Goal: Information Seeking & Learning: Learn about a topic

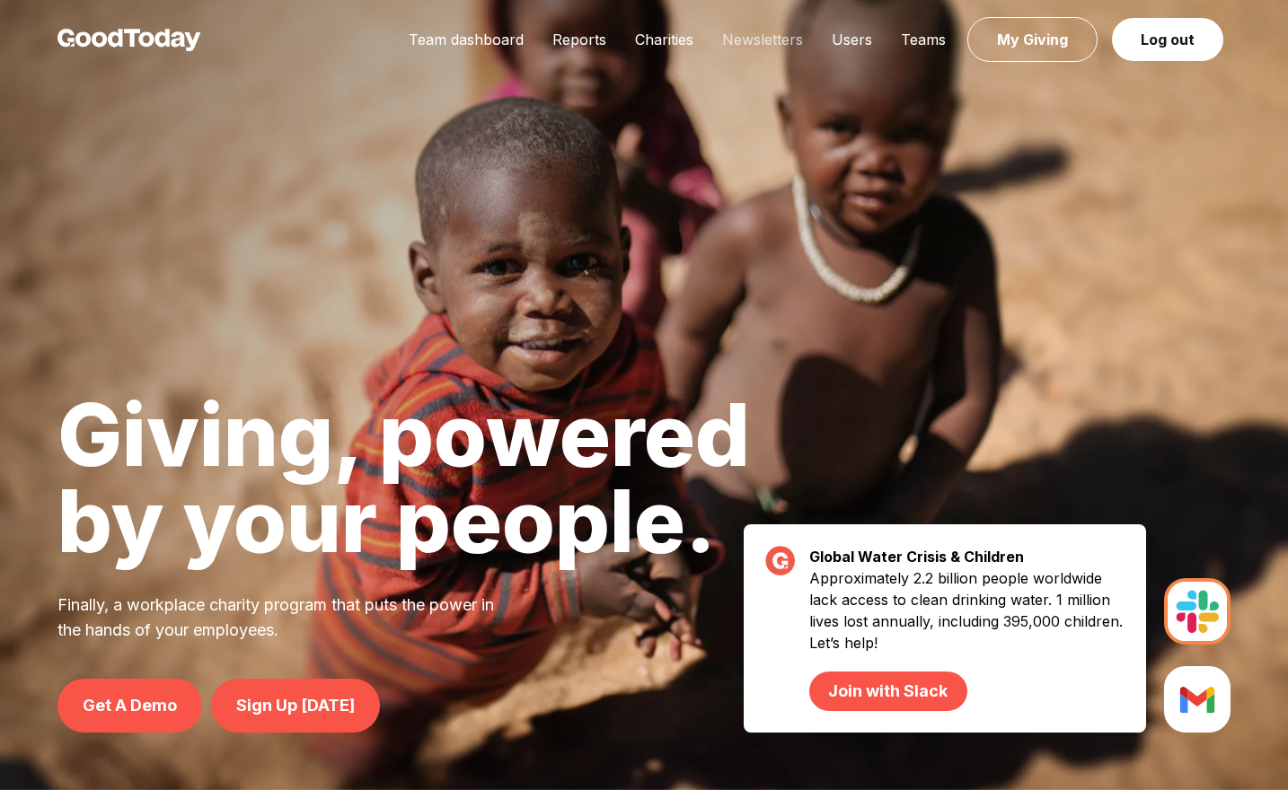
click at [739, 40] on link "Newsletters" at bounding box center [763, 40] width 110 height 18
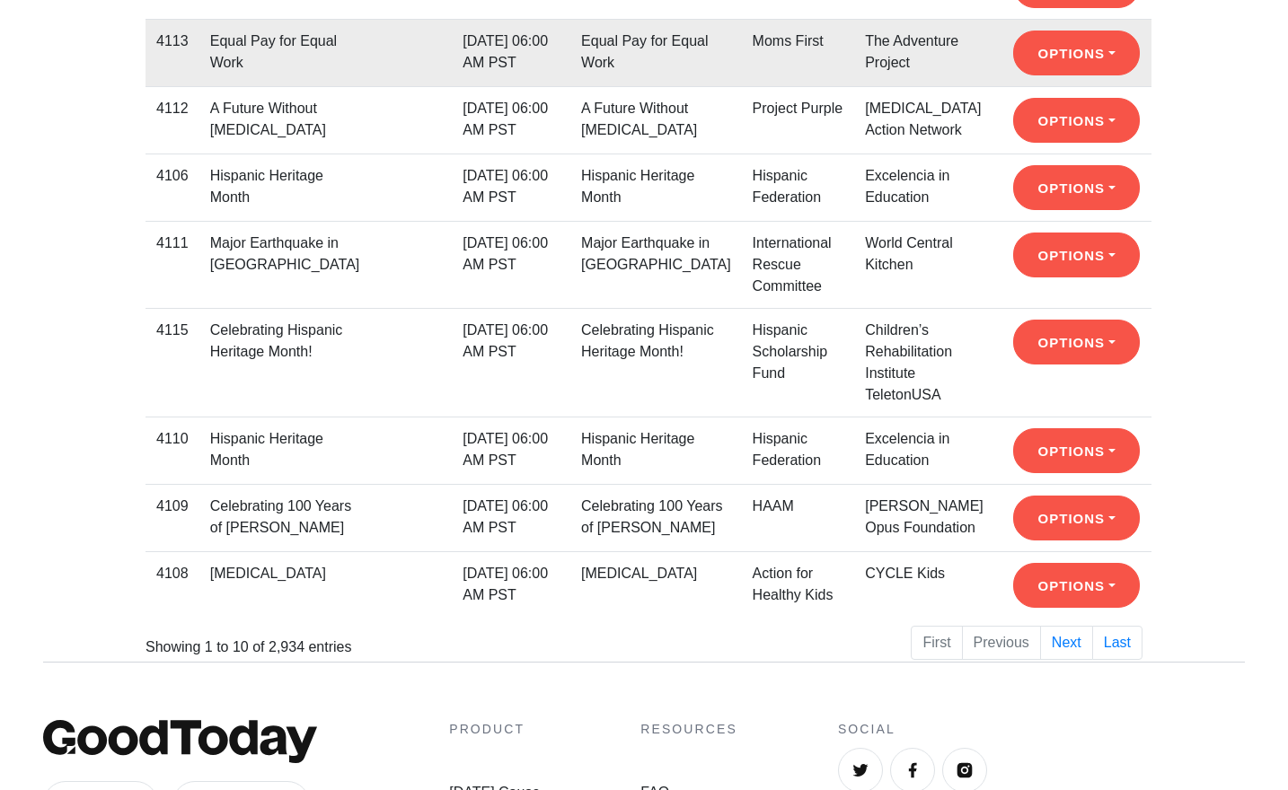
scroll to position [501, 0]
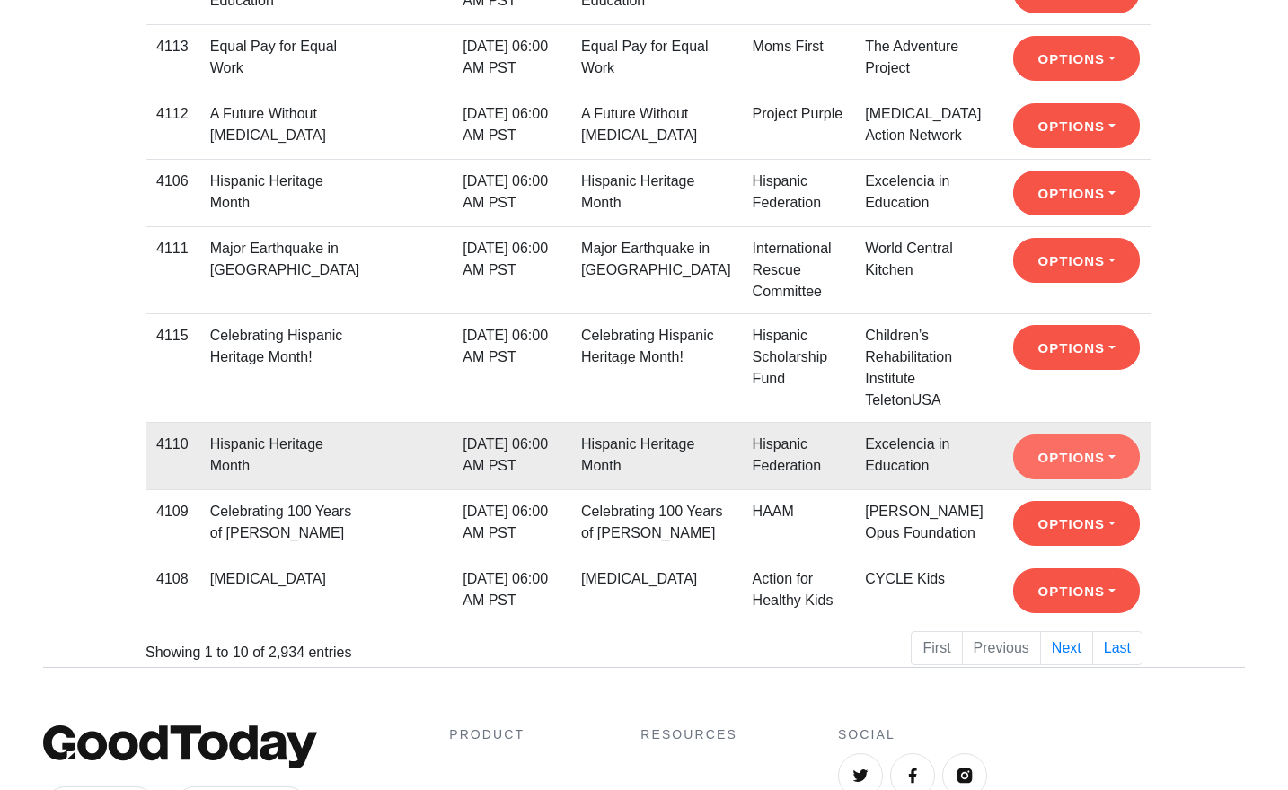
click at [1043, 452] on button "Options" at bounding box center [1076, 457] width 127 height 45
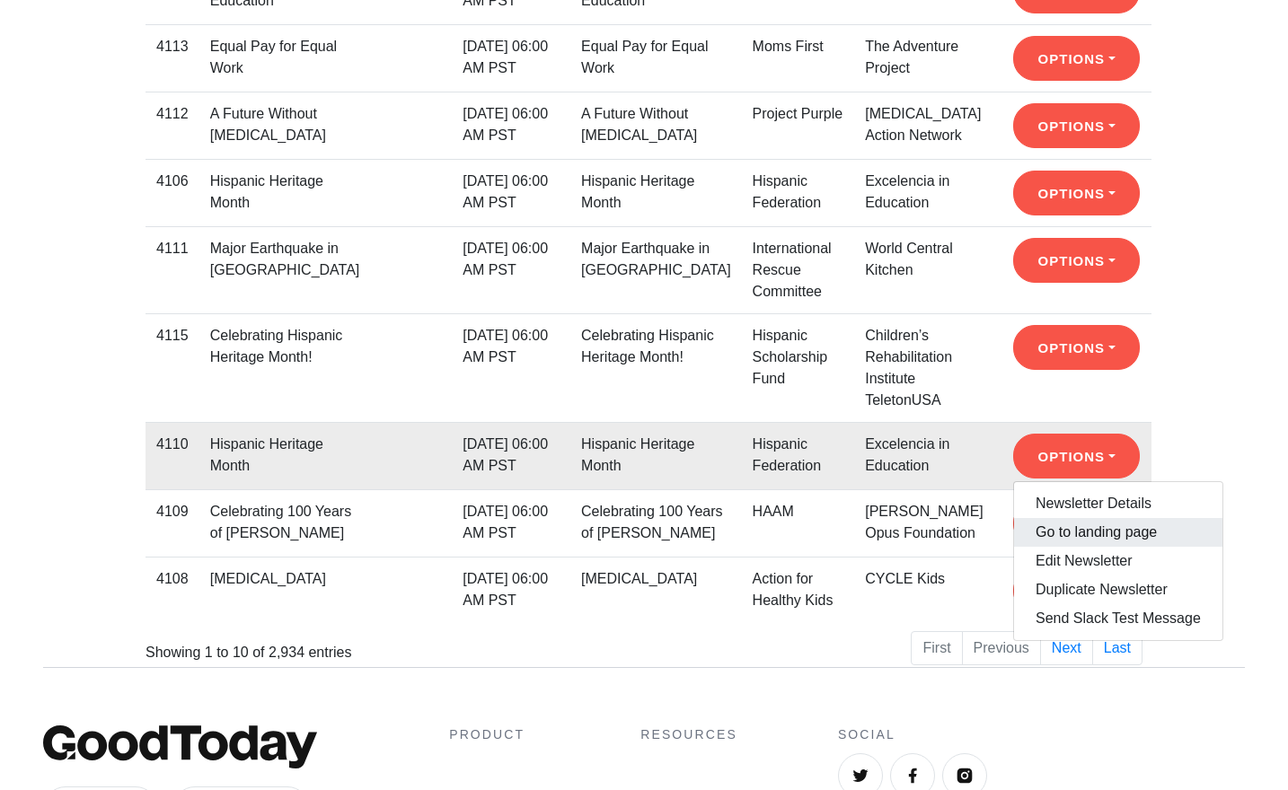
click at [1049, 526] on link "Go to landing page" at bounding box center [1118, 532] width 208 height 29
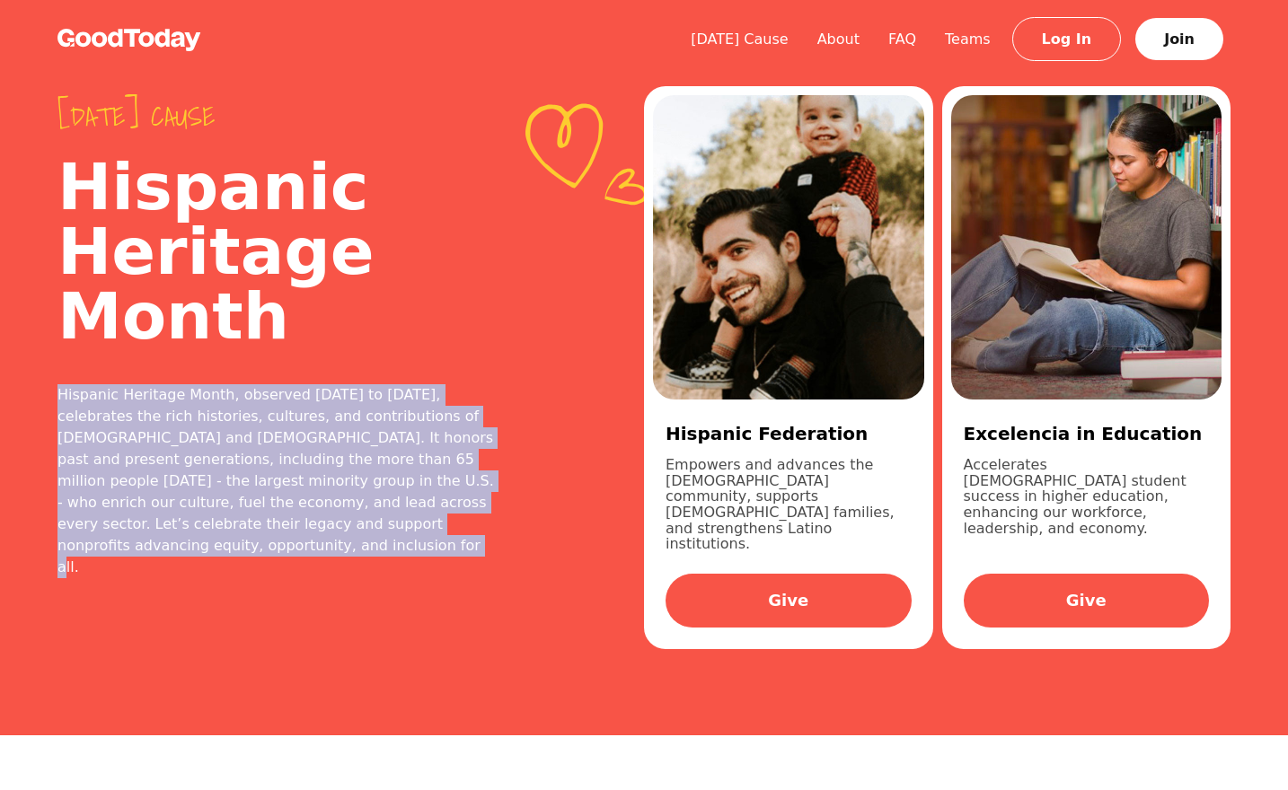
drag, startPoint x: 198, startPoint y: 552, endPoint x: 40, endPoint y: 394, distance: 222.9
click at [40, 394] on div "Today's cause Hispanic Heritage Month Hispanic Heritage Month, observed Septemb…" at bounding box center [644, 368] width 1288 height 736
copy div "Hispanic Heritage Month, observed September 15 to October 15, celebrates the ri…"
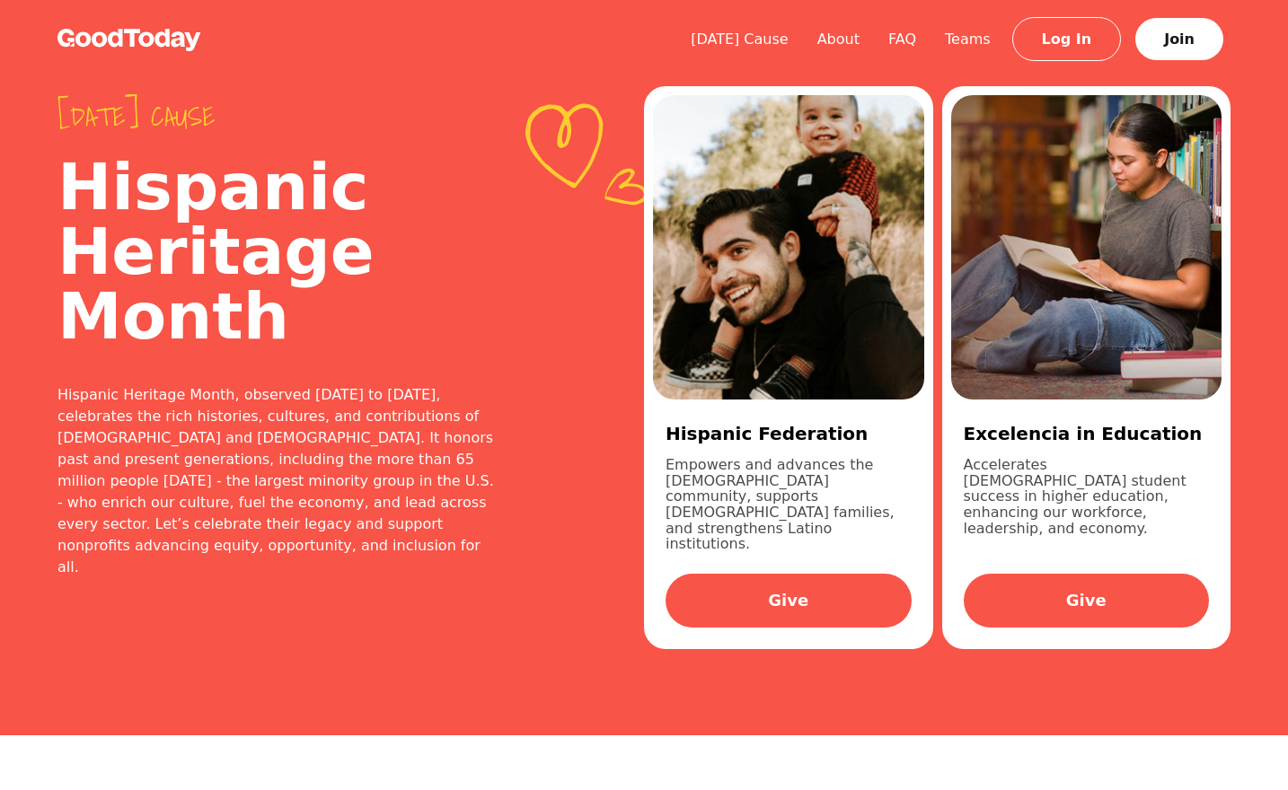
click at [436, 252] on h2 "Hispanic Heritage Month" at bounding box center [278, 251] width 443 height 194
click at [184, 37] on img at bounding box center [129, 40] width 144 height 22
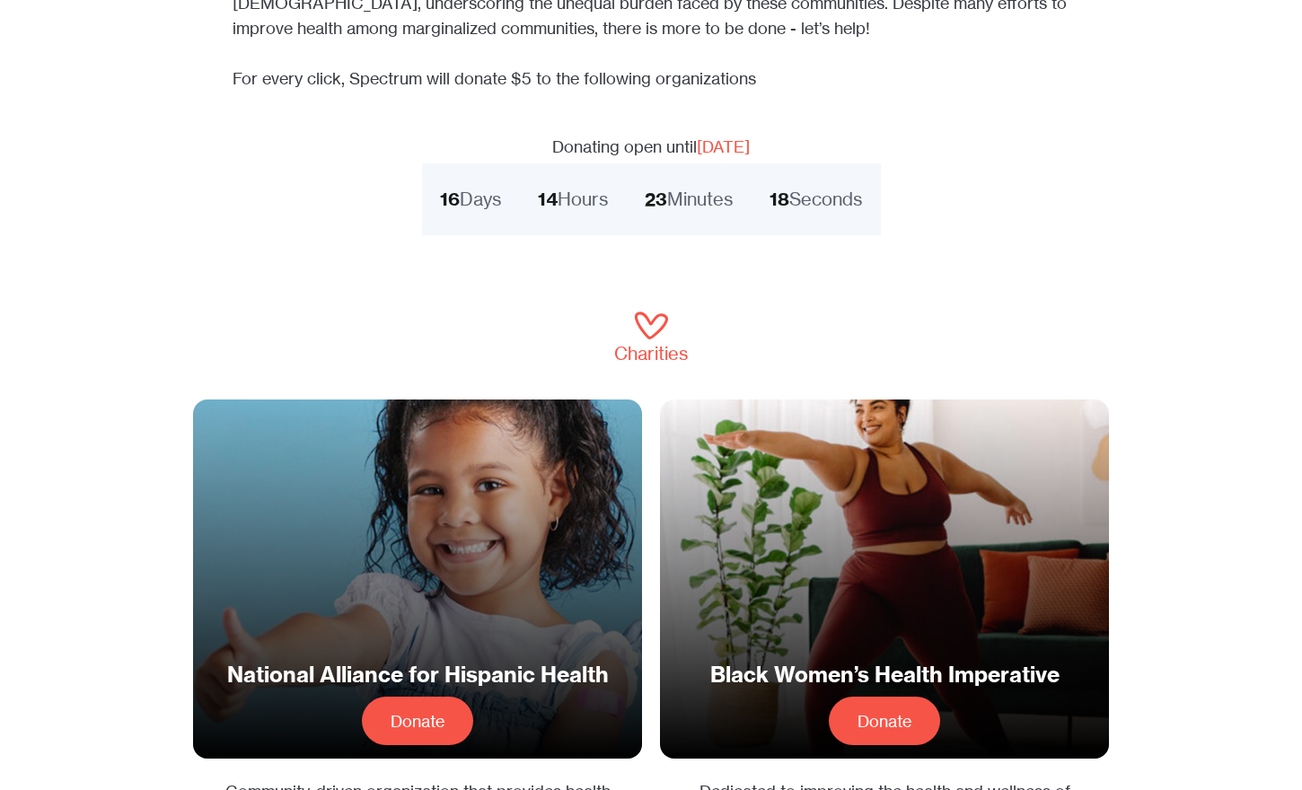
scroll to position [698, 0]
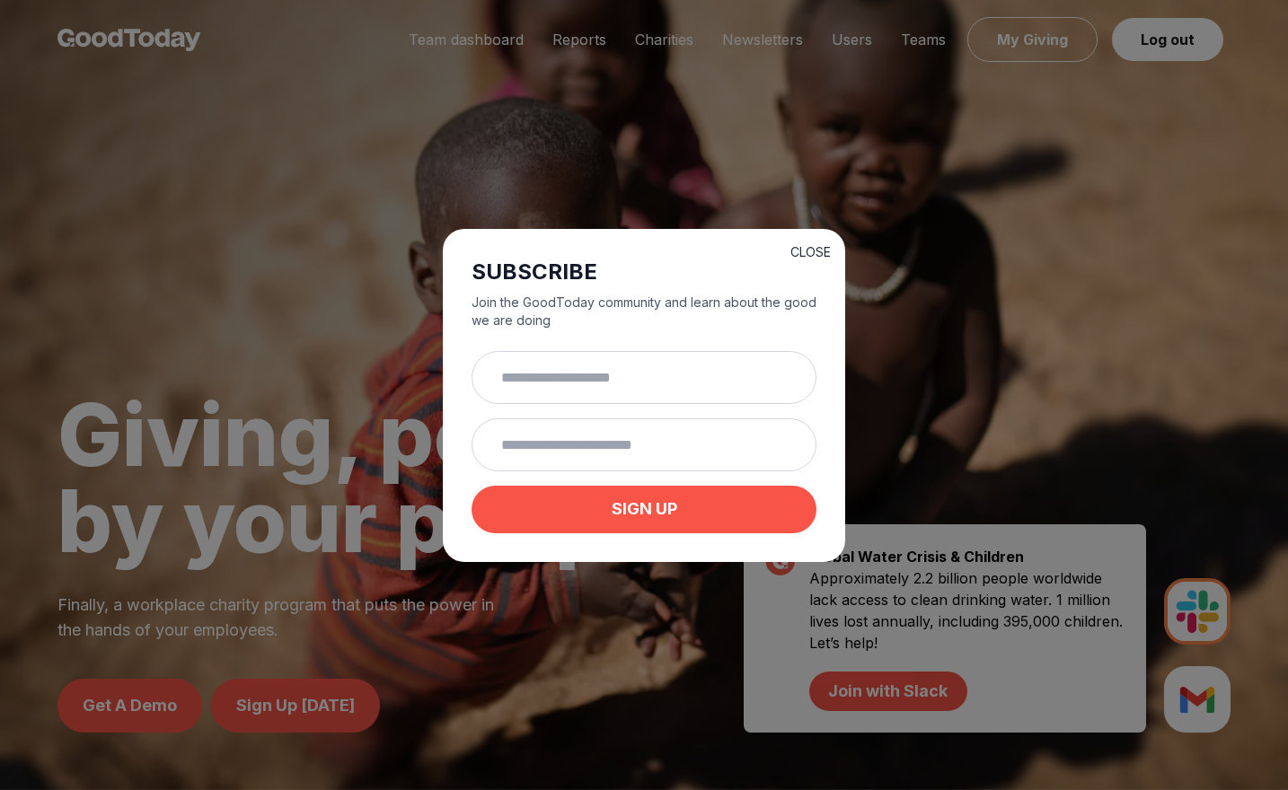
click at [795, 252] on button "CLOSE" at bounding box center [810, 252] width 40 height 18
